Goal: Use online tool/utility: Utilize a website feature to perform a specific function

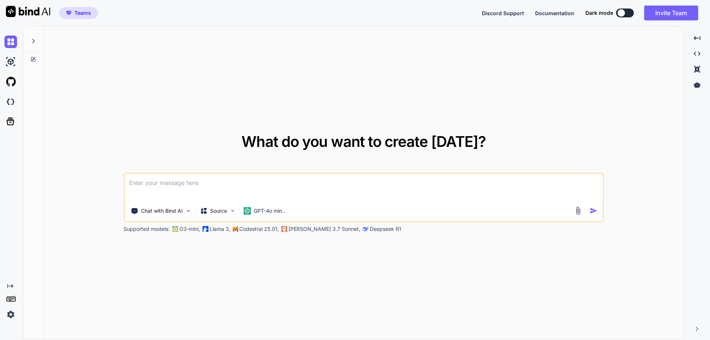
click at [13, 314] on img at bounding box center [10, 314] width 13 height 13
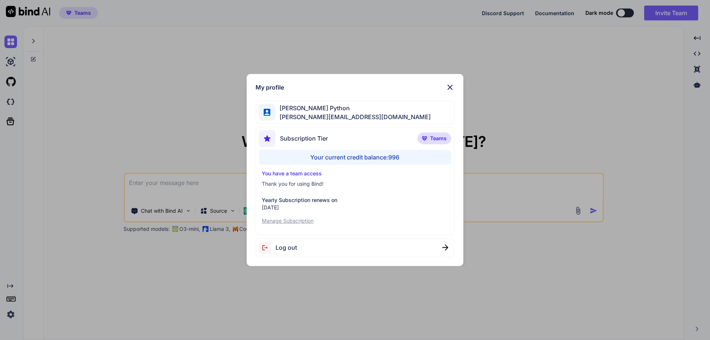
click at [297, 249] on span "Log out" at bounding box center [286, 247] width 21 height 9
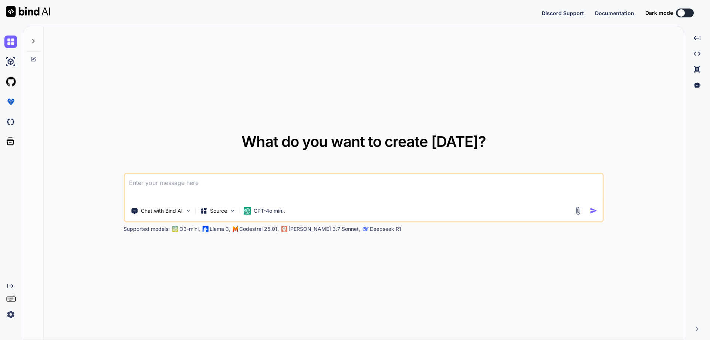
type textarea "x"
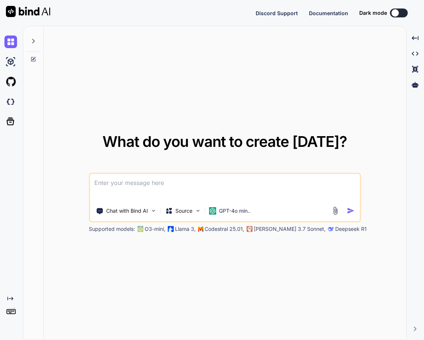
type textarea "x"
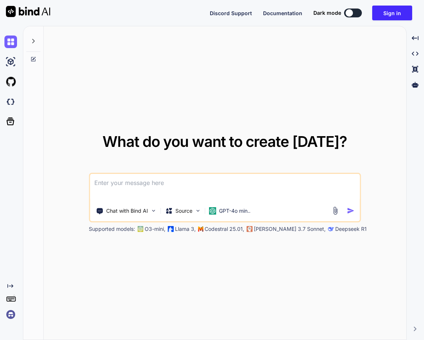
click at [9, 315] on img at bounding box center [10, 314] width 13 height 13
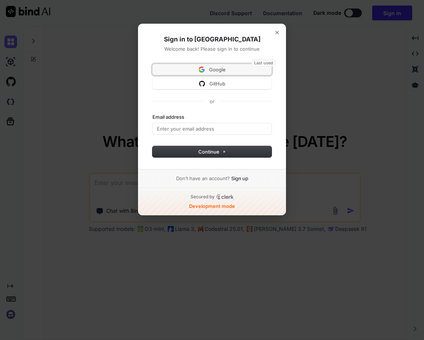
click at [232, 68] on span "Google" at bounding box center [212, 69] width 110 height 7
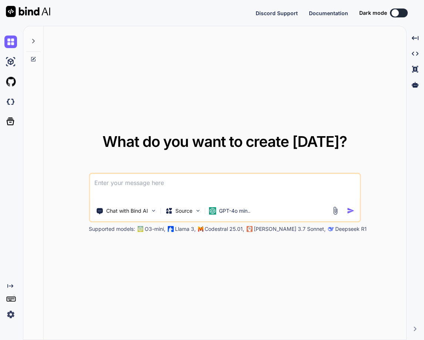
click at [10, 315] on img at bounding box center [10, 314] width 13 height 13
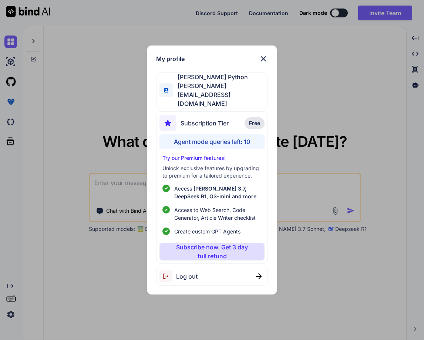
type textarea "x"
click at [262, 63] on img at bounding box center [263, 58] width 9 height 9
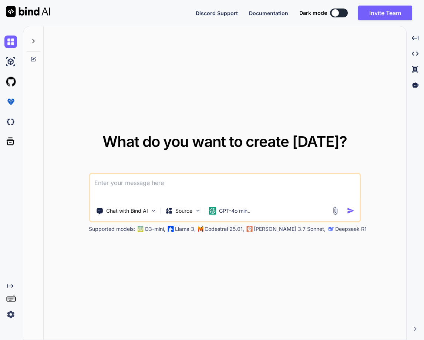
click at [124, 176] on textarea at bounding box center [225, 187] width 270 height 27
click at [139, 98] on div "What do you want to create [DATE]? Chat with Bind AI Source GPT-4o min.. Suppor…" at bounding box center [225, 183] width 363 height 314
click at [10, 315] on img at bounding box center [10, 314] width 13 height 13
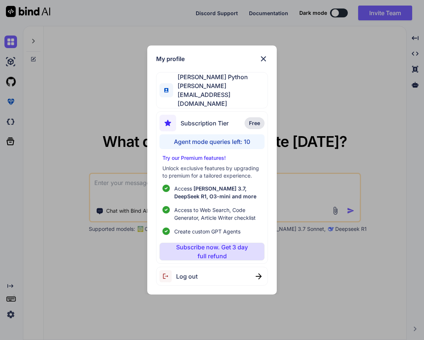
click at [85, 118] on div "My profile [PERSON_NAME] Python [PERSON_NAME][EMAIL_ADDRESS][DOMAIN_NAME] Subsc…" at bounding box center [212, 170] width 424 height 340
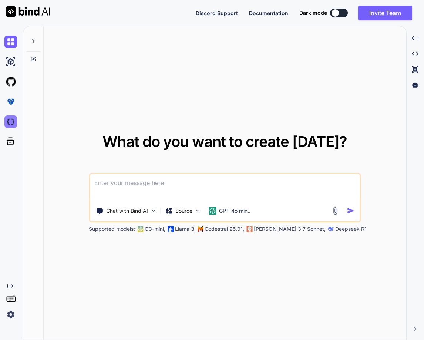
click at [15, 119] on img at bounding box center [10, 121] width 13 height 13
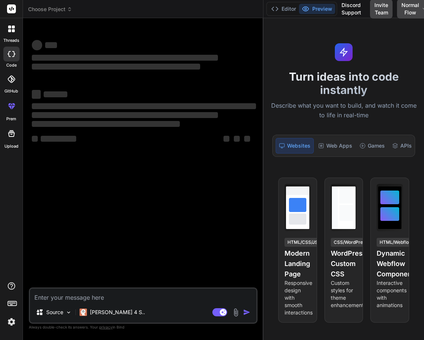
drag, startPoint x: 154, startPoint y: 119, endPoint x: 310, endPoint y: 127, distance: 156.3
click at [310, 127] on div "Choose Project Created with Pixso. Bind AI Web Search Created with Pixso. Code …" at bounding box center [223, 170] width 401 height 340
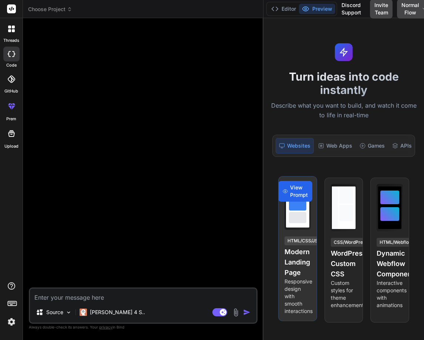
click at [297, 193] on span "View Prompt" at bounding box center [299, 191] width 18 height 15
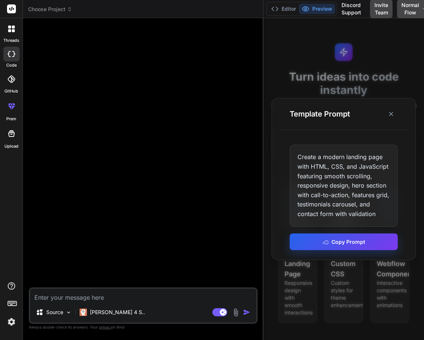
click at [331, 242] on button "Copy Prompt" at bounding box center [344, 241] width 108 height 17
type textarea "x"
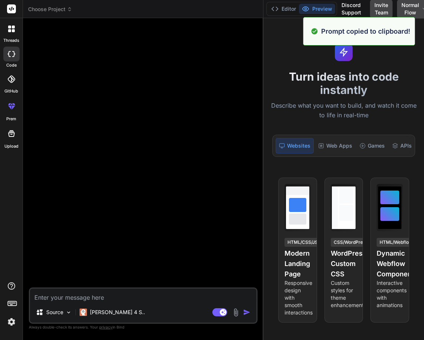
click at [77, 293] on textarea at bounding box center [143, 295] width 226 height 13
paste textarea "Create a modern landing page with HTML, CSS, and JavaScript featuring smooth sc…"
type textarea "Create a modern landing page with HTML, CSS, and JavaScript featuring smooth sc…"
type textarea "x"
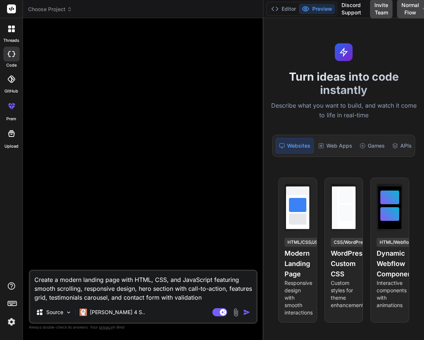
type textarea "Create a modern landing page with HTML, CSS, and JavaScript featuring smooth sc…"
click at [246, 312] on img "button" at bounding box center [246, 312] width 7 height 7
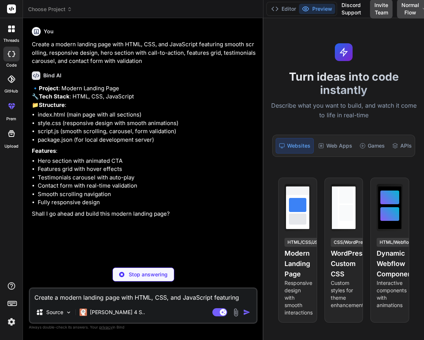
click at [63, 300] on textarea "Create a modern landing page with HTML, CSS, and JavaScript featuring smooth sc…" at bounding box center [143, 295] width 226 height 13
type textarea "x"
type textarea "Y"
type textarea "x"
type textarea "Ye"
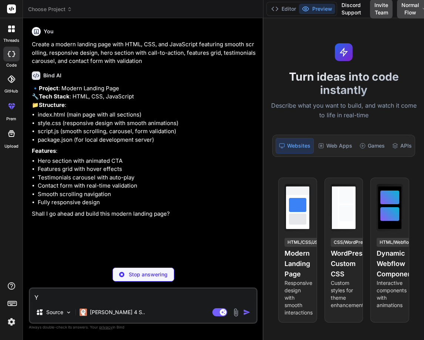
type textarea "x"
type textarea "Yes"
type textarea "x"
type textarea "Yes"
type textarea "x"
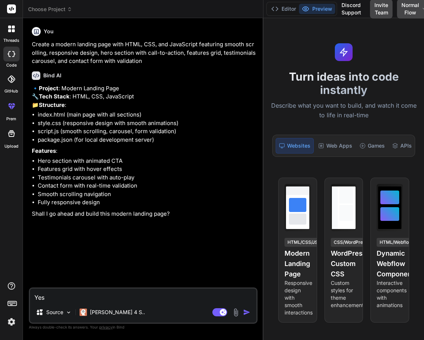
type textarea "Yes"
click at [248, 312] on img "button" at bounding box center [246, 312] width 7 height 7
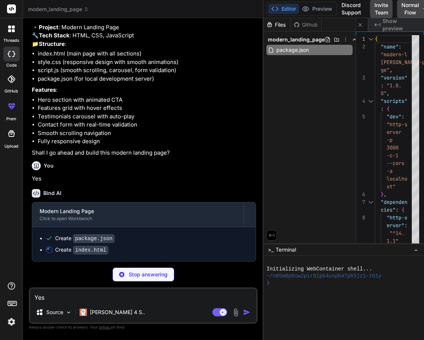
scroll to position [78, 0]
type textarea "x"
type textarea "</body> </html>"
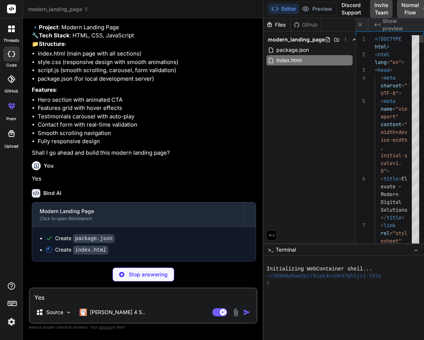
scroll to position [0, 83]
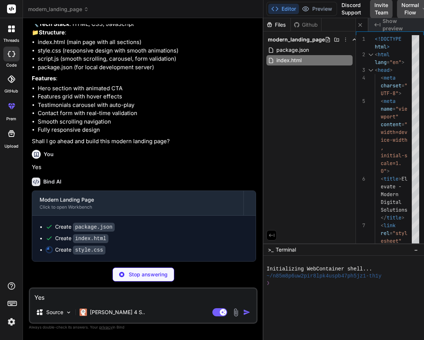
type textarea "x"
type textarea "orm { padding: 1.5rem; } }"
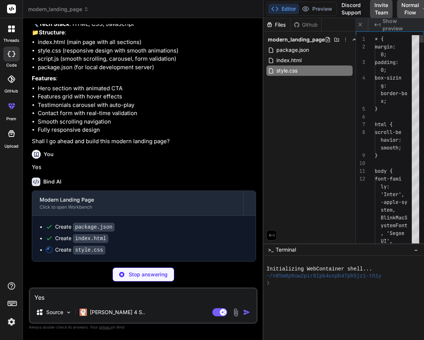
type textarea "x"
type textarea ": 1.5rem; } }"
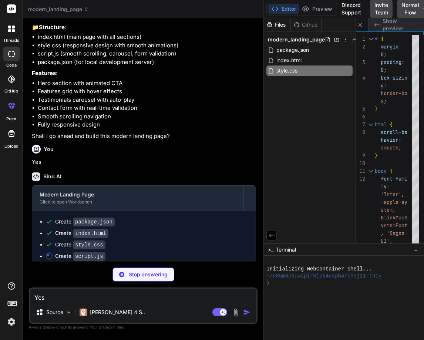
type textarea "x"
type textarea "block: 'start' }); }); });"
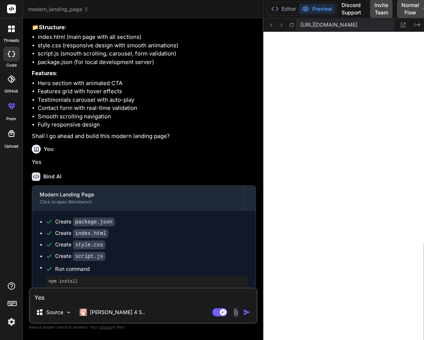
scroll to position [351, 0]
click at [181, 141] on p "Shall I go ahead and build this modern landing page?" at bounding box center [144, 136] width 224 height 9
type textarea "x"
